Goal: Information Seeking & Learning: Learn about a topic

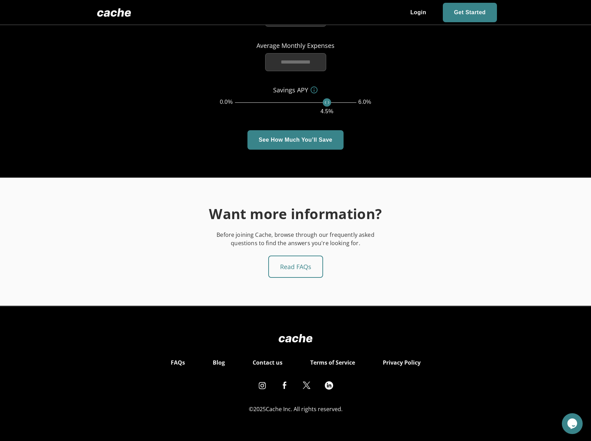
click at [342, 361] on link "Terms of Service" at bounding box center [332, 362] width 45 height 10
click at [399, 362] on link "Privacy Policy" at bounding box center [402, 362] width 38 height 10
click at [268, 360] on link "Contact us" at bounding box center [268, 362] width 30 height 10
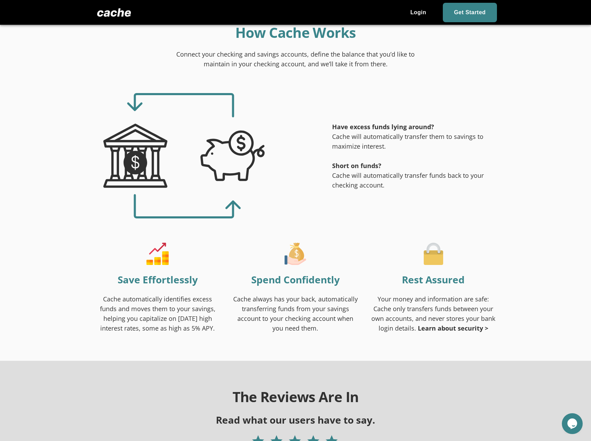
scroll to position [416, 0]
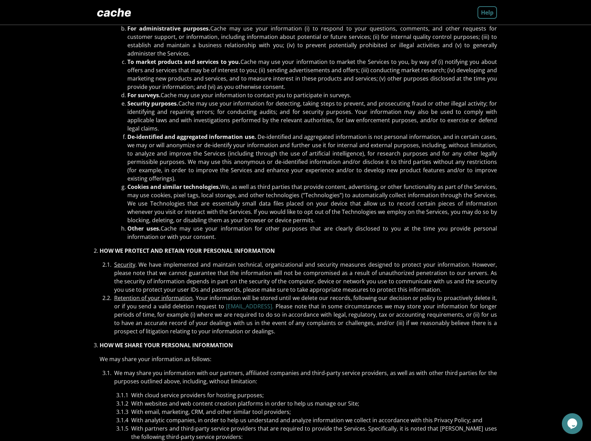
scroll to position [243, 0]
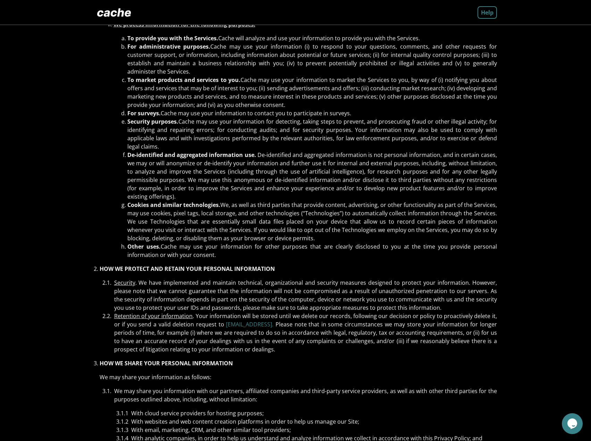
click at [384, 291] on div "Security . We have implemented and maintain technical, organizational and secur…" at bounding box center [305, 294] width 383 height 33
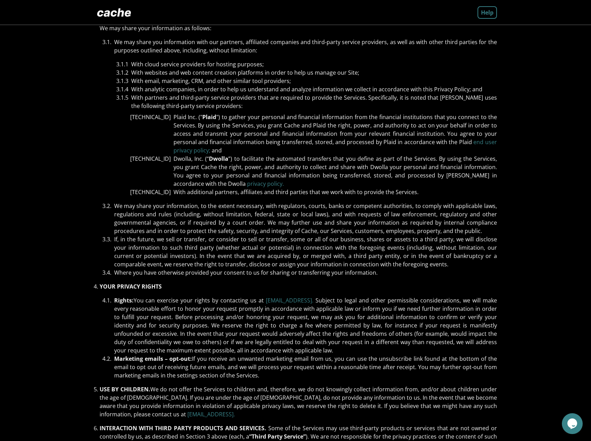
scroll to position [729, 0]
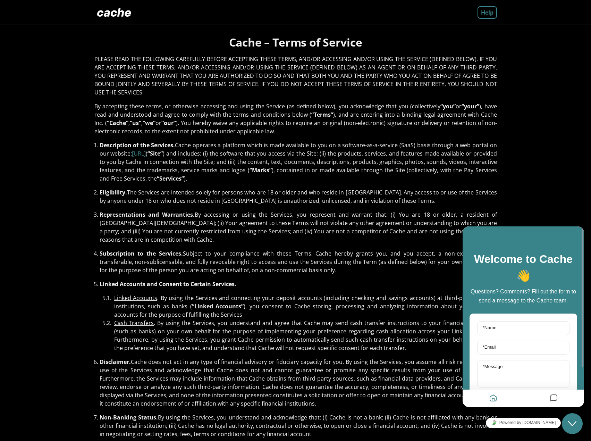
click at [574, 422] on icon "Close Chat This icon closes the chat window." at bounding box center [572, 423] width 8 height 8
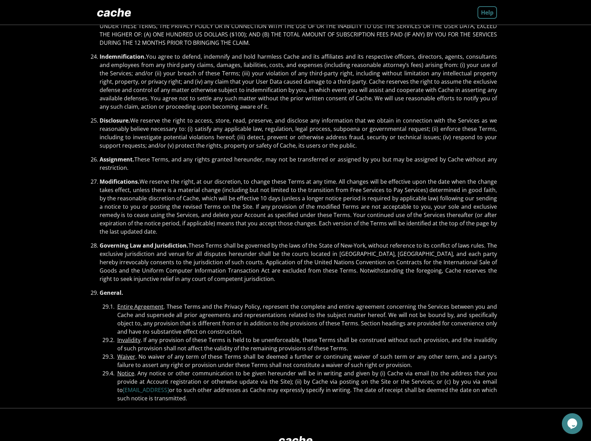
scroll to position [1682, 0]
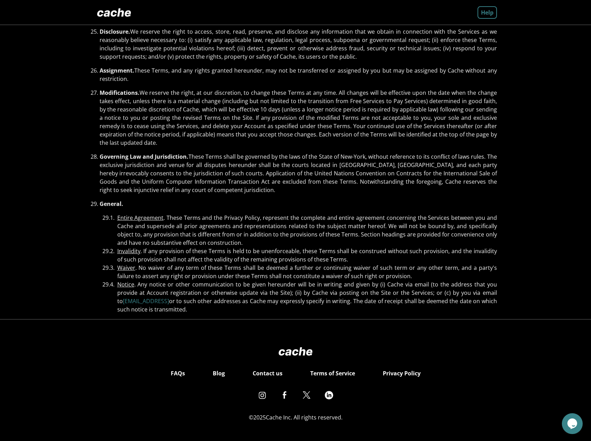
click at [344, 271] on div "Waiver . No waiver of any term of these Terms shall be deemed a further or cont…" at bounding box center [307, 271] width 380 height 17
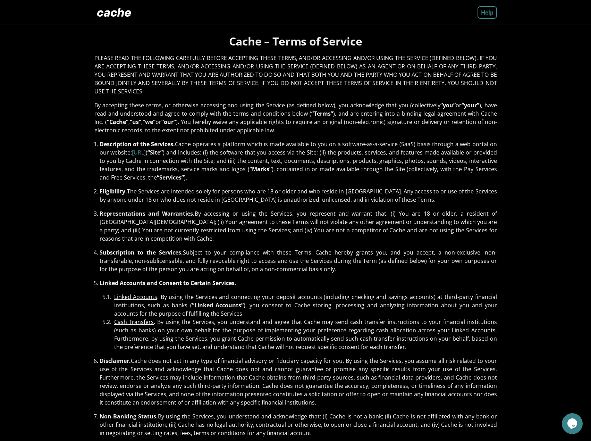
scroll to position [0, 0]
